Goal: Information Seeking & Learning: Learn about a topic

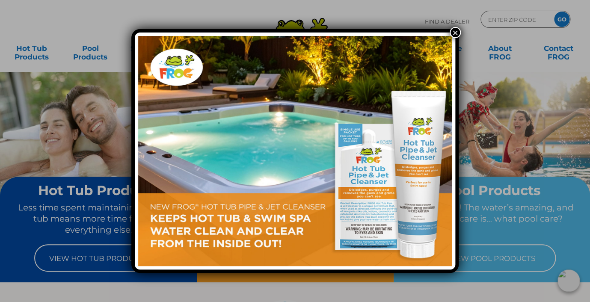
click at [451, 32] on button "×" at bounding box center [454, 32] width 11 height 11
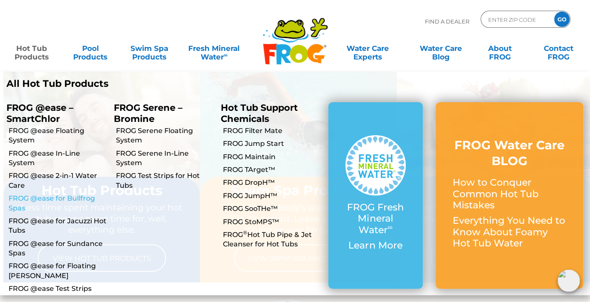
click at [56, 194] on link "FROG @ease for Bullfrog Spas" at bounding box center [58, 203] width 99 height 19
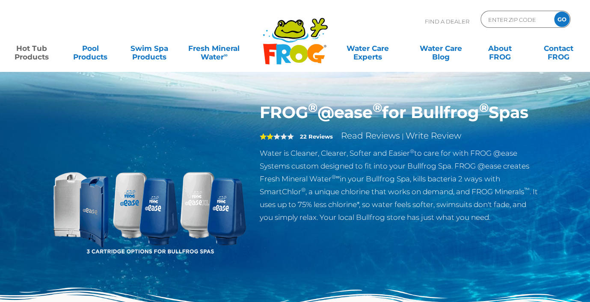
click at [97, 196] on img at bounding box center [149, 201] width 196 height 196
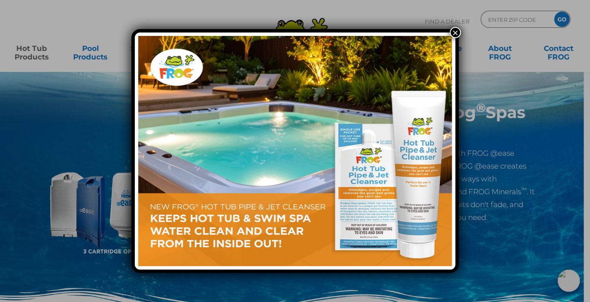
click at [455, 30] on button "×" at bounding box center [454, 32] width 11 height 11
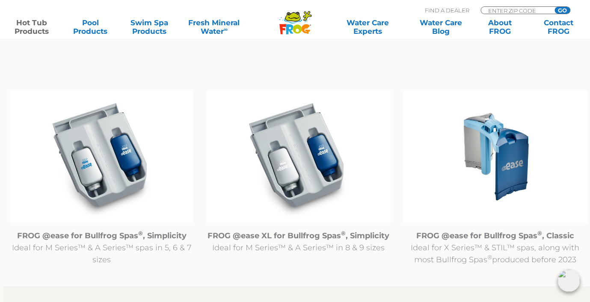
scroll to position [850, 0]
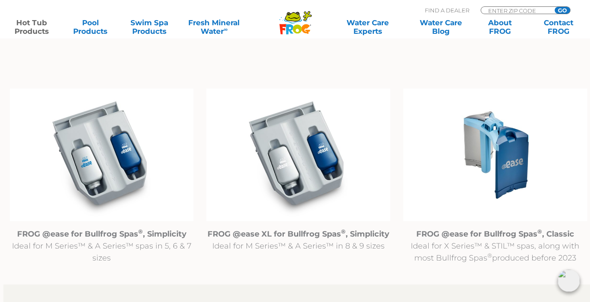
click at [494, 166] on img at bounding box center [495, 155] width 184 height 133
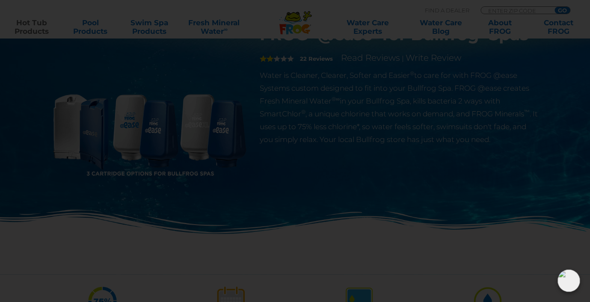
scroll to position [0, 0]
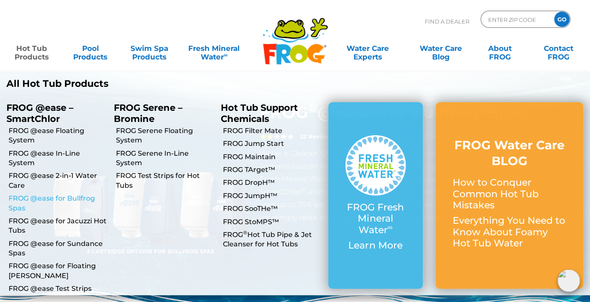
click at [84, 194] on link "FROG @ease for Bullfrog Spas" at bounding box center [58, 203] width 99 height 19
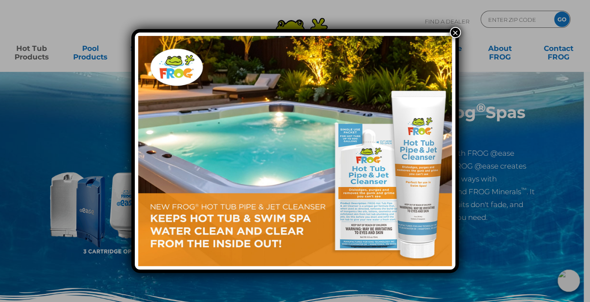
click at [453, 31] on button "×" at bounding box center [454, 32] width 11 height 11
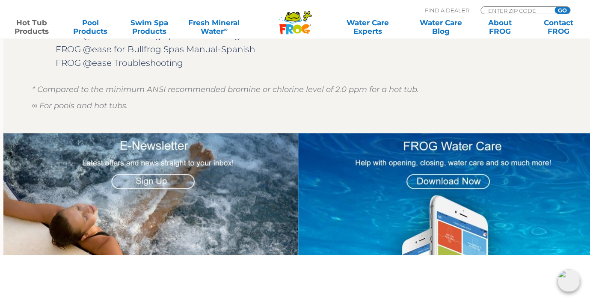
scroll to position [1256, 0]
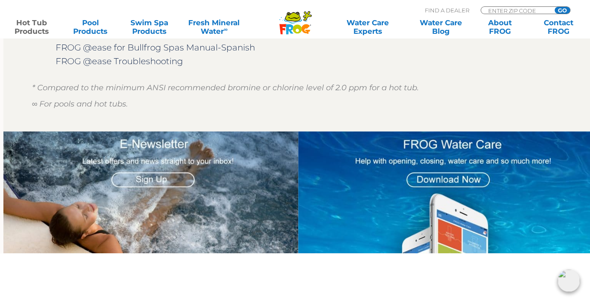
click at [429, 182] on img at bounding box center [445, 192] width 295 height 122
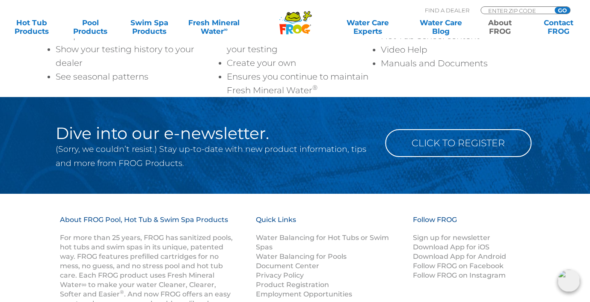
scroll to position [995, 0]
